Goal: Task Accomplishment & Management: Manage account settings

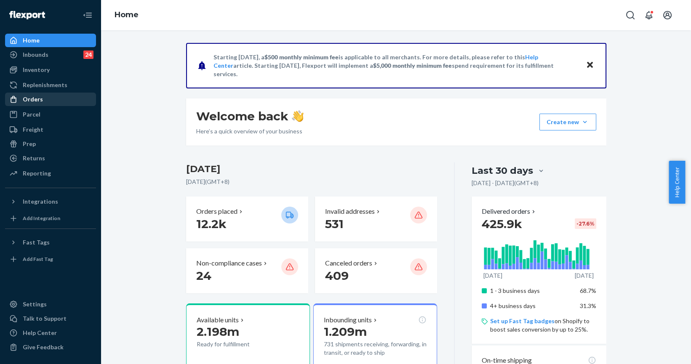
click at [38, 99] on div "Orders" at bounding box center [33, 99] width 20 height 8
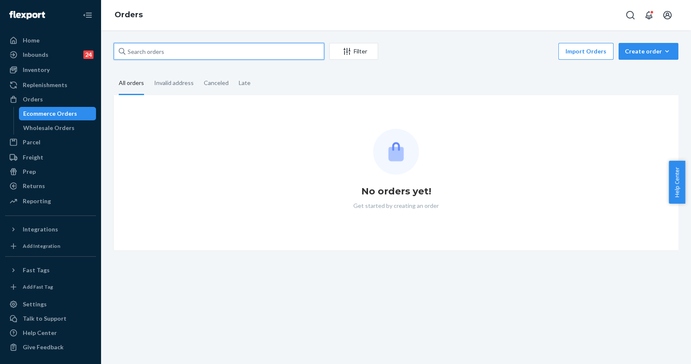
click at [162, 56] on input "text" at bounding box center [219, 51] width 211 height 17
paste input "254358416"
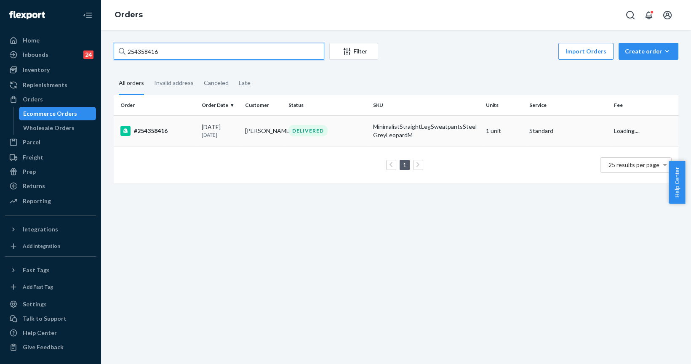
type input "254358416"
click at [168, 131] on div "#254358416" at bounding box center [157, 131] width 75 height 10
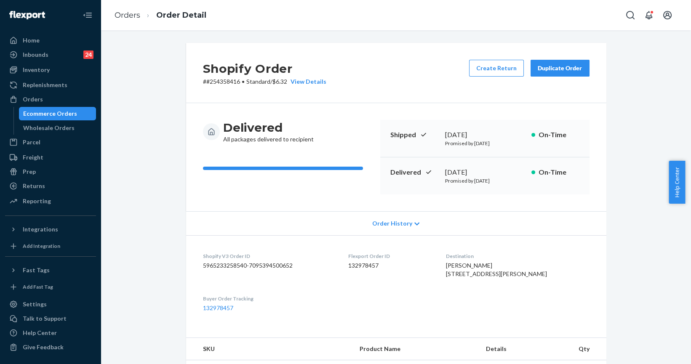
click at [553, 61] on button "Duplicate Order" at bounding box center [560, 68] width 59 height 17
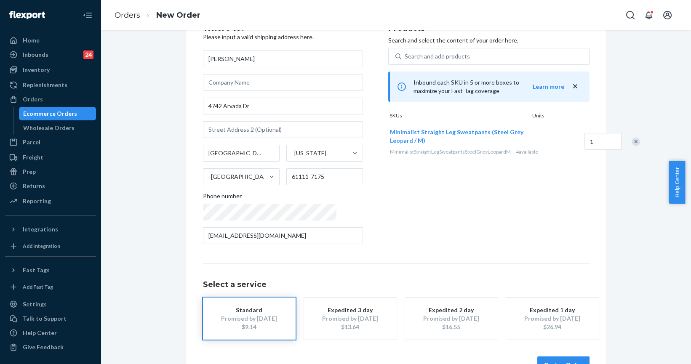
scroll to position [61, 0]
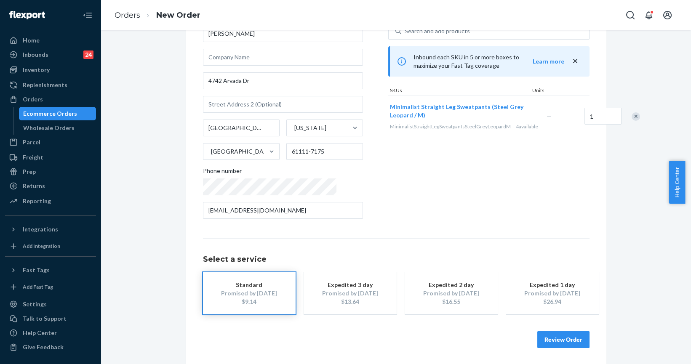
click at [564, 345] on button "Review Order" at bounding box center [563, 339] width 52 height 17
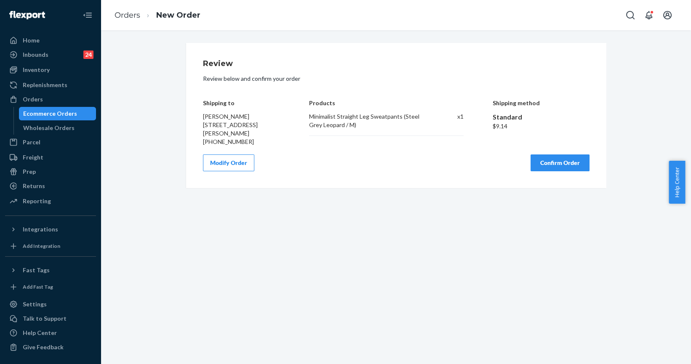
click at [554, 168] on button "Confirm Order" at bounding box center [560, 163] width 59 height 17
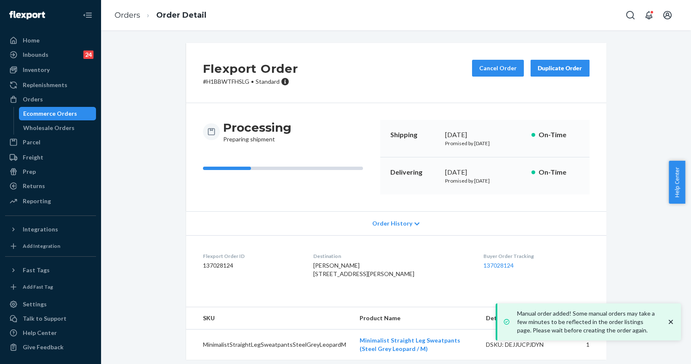
click at [211, 85] on p "# H1BBWTFHSLG • Standard" at bounding box center [250, 81] width 95 height 8
copy p "H1BBWTFHSLG"
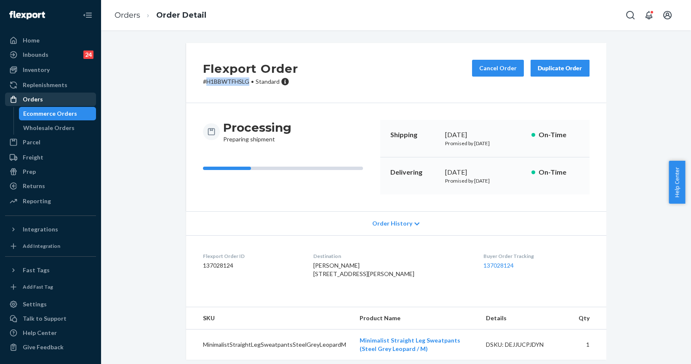
click at [33, 99] on div "Orders" at bounding box center [33, 99] width 20 height 8
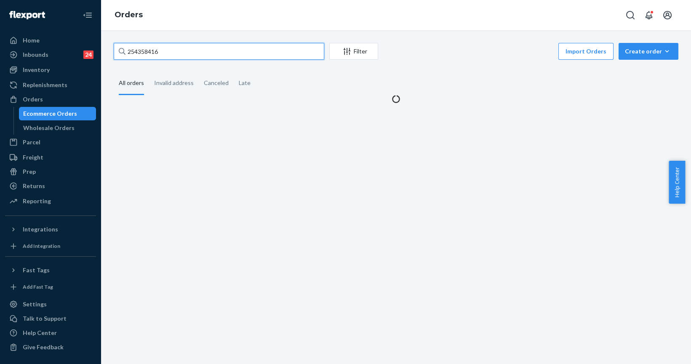
click at [150, 55] on input "254358416" at bounding box center [219, 51] width 211 height 17
click at [151, 55] on input "254358416" at bounding box center [219, 51] width 211 height 17
paste input "5194635"
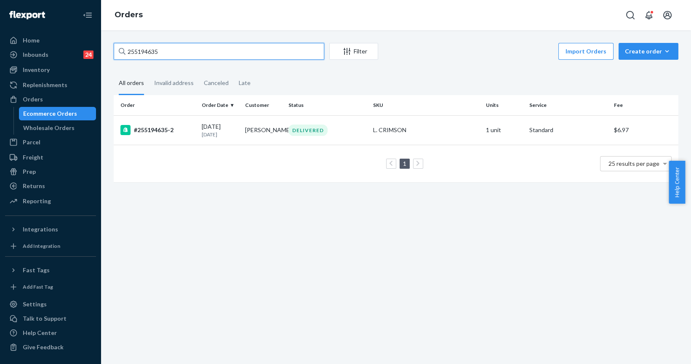
type input "255194635"
